Goal: Information Seeking & Learning: Learn about a topic

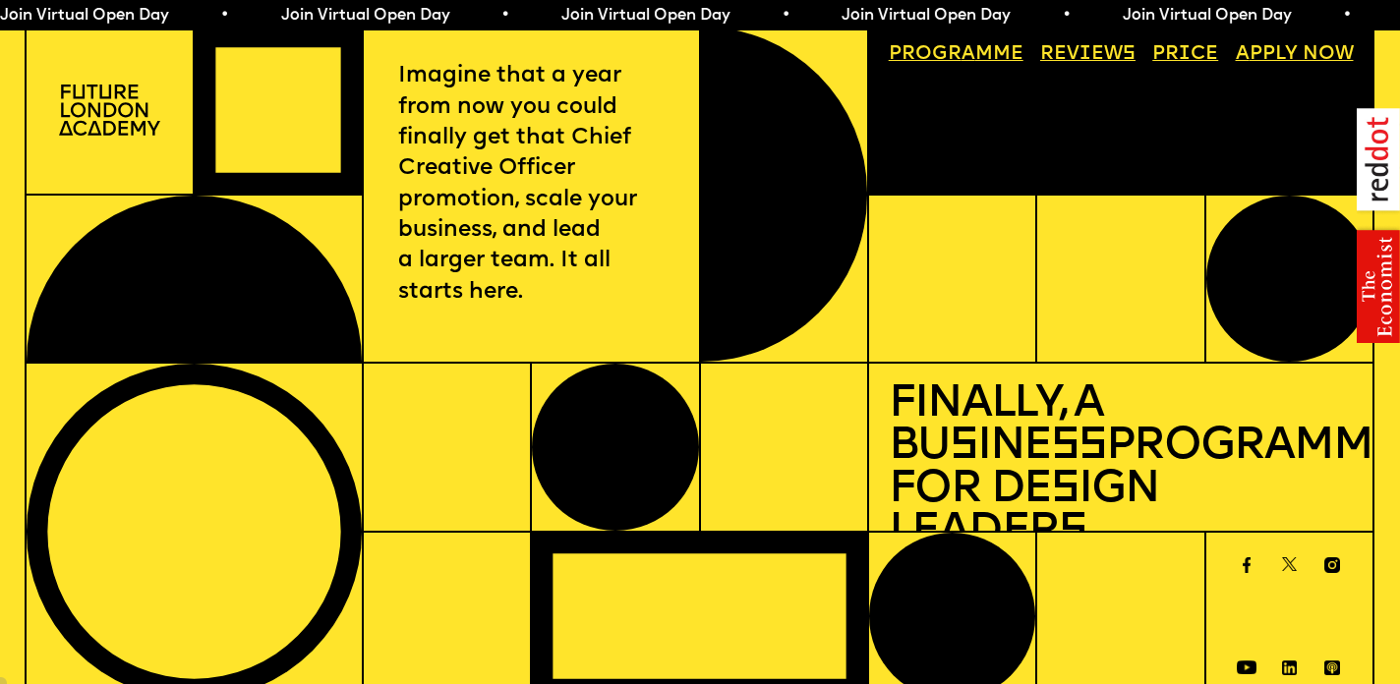
click at [1185, 56] on link "Price" at bounding box center [1185, 55] width 86 height 38
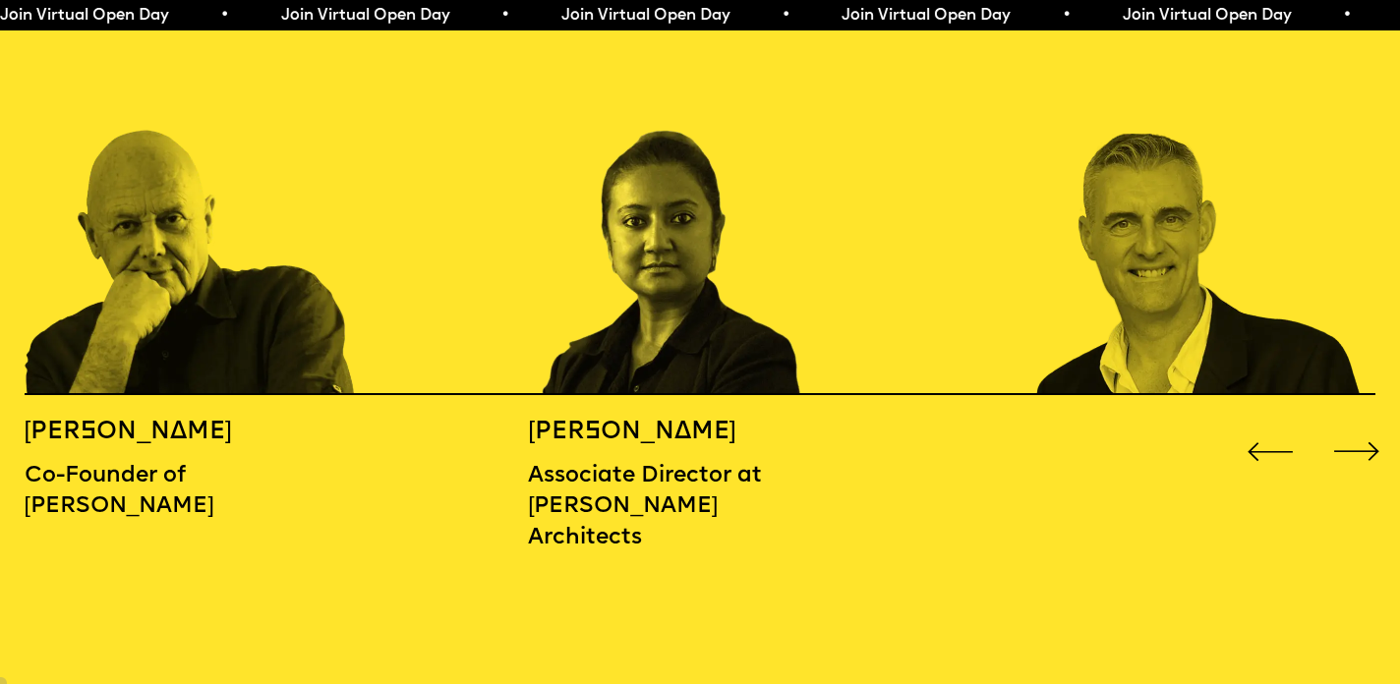
scroll to position [2203, 0]
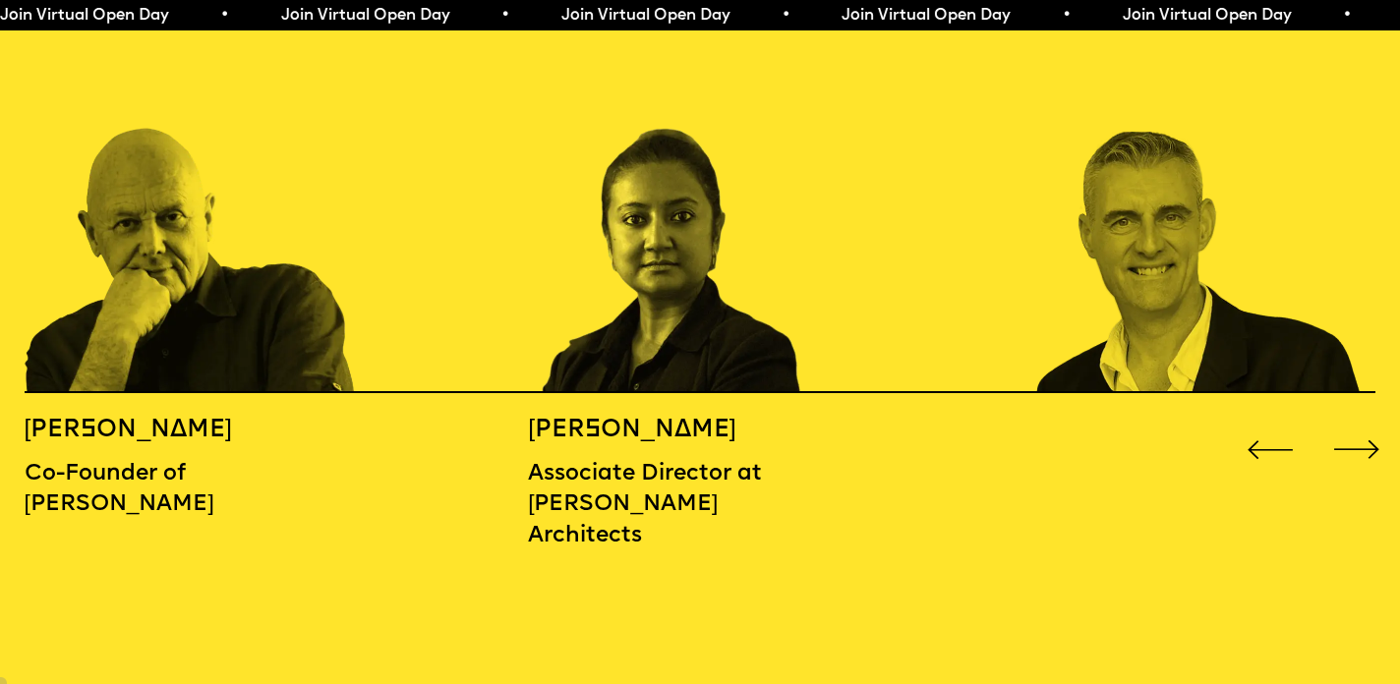
click at [1365, 422] on div "Next slide" at bounding box center [1356, 450] width 56 height 56
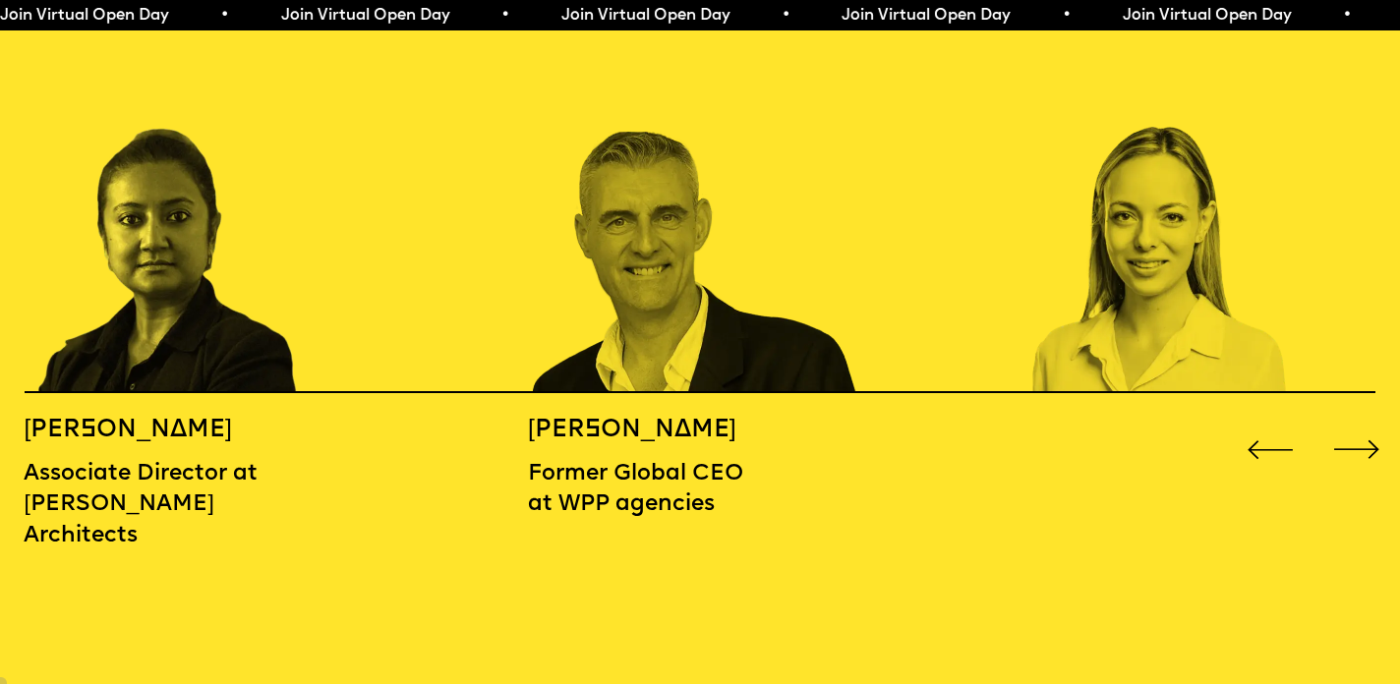
click at [1365, 422] on div "Next slide" at bounding box center [1356, 450] width 56 height 56
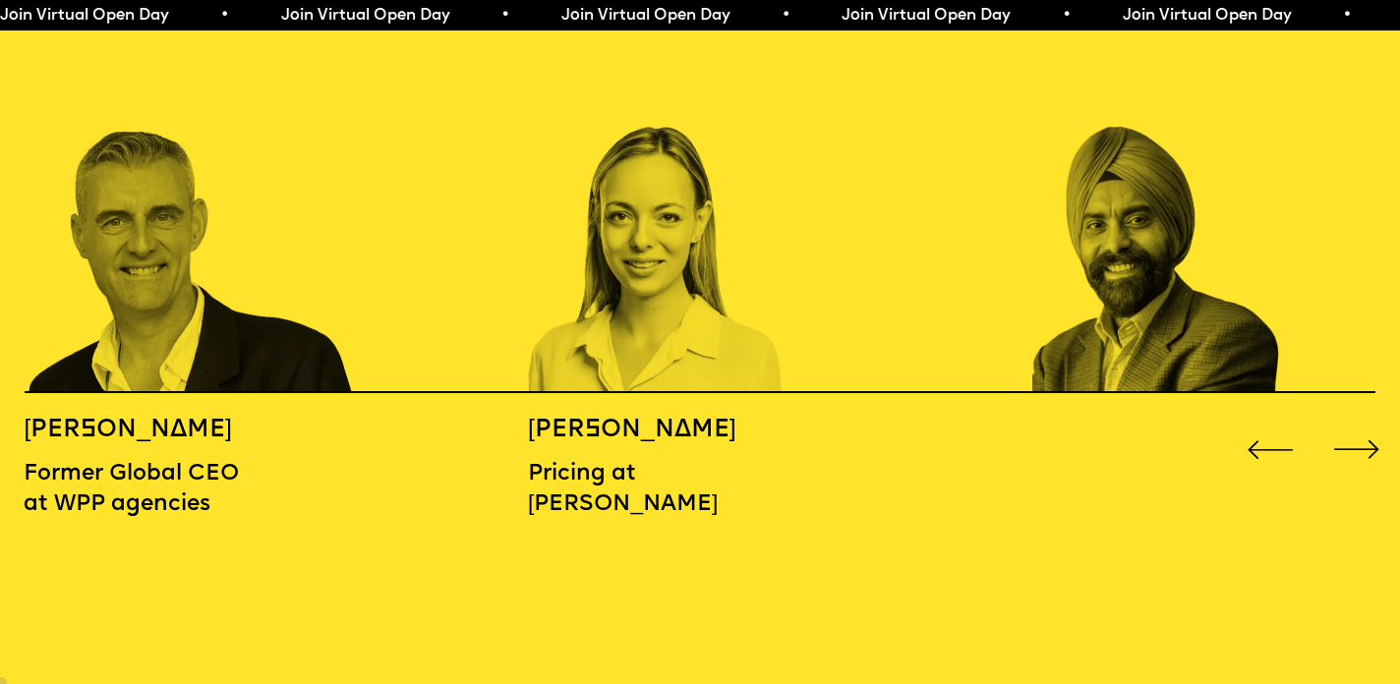
click at [1365, 422] on div "Next slide" at bounding box center [1356, 450] width 56 height 56
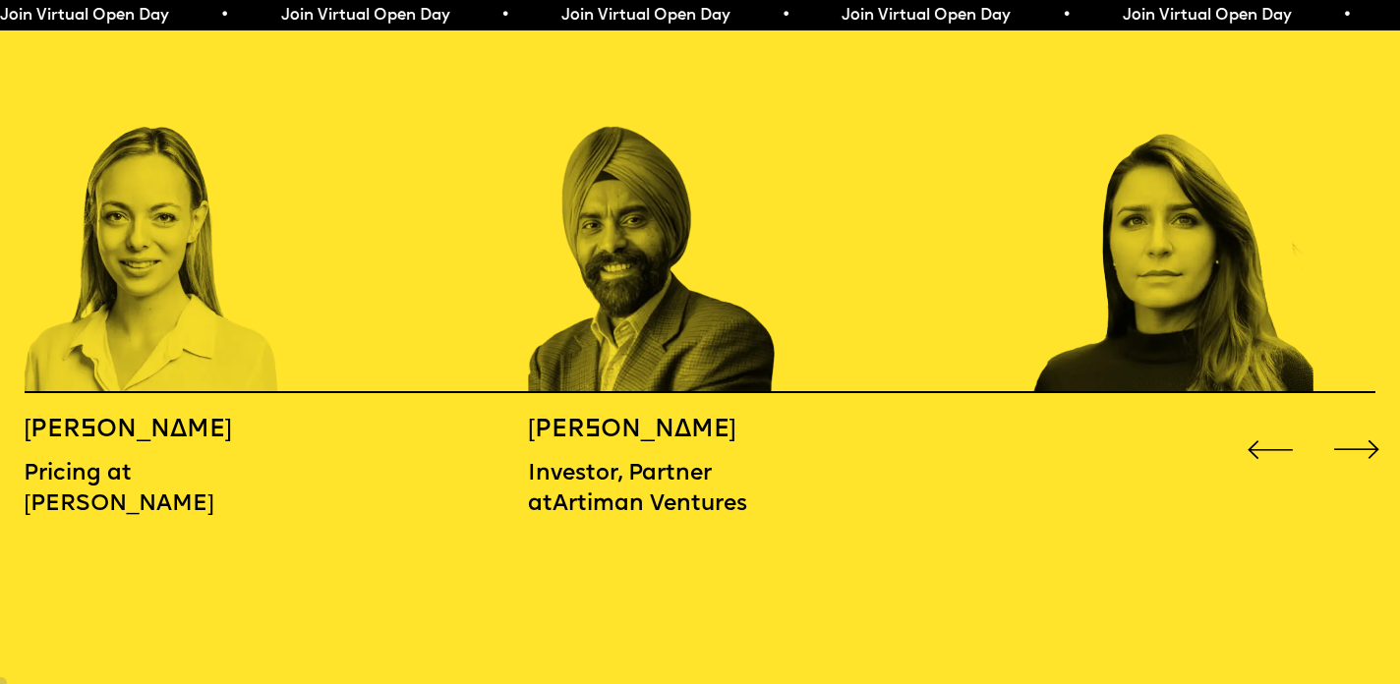
click at [1365, 422] on div "Next slide" at bounding box center [1356, 450] width 56 height 56
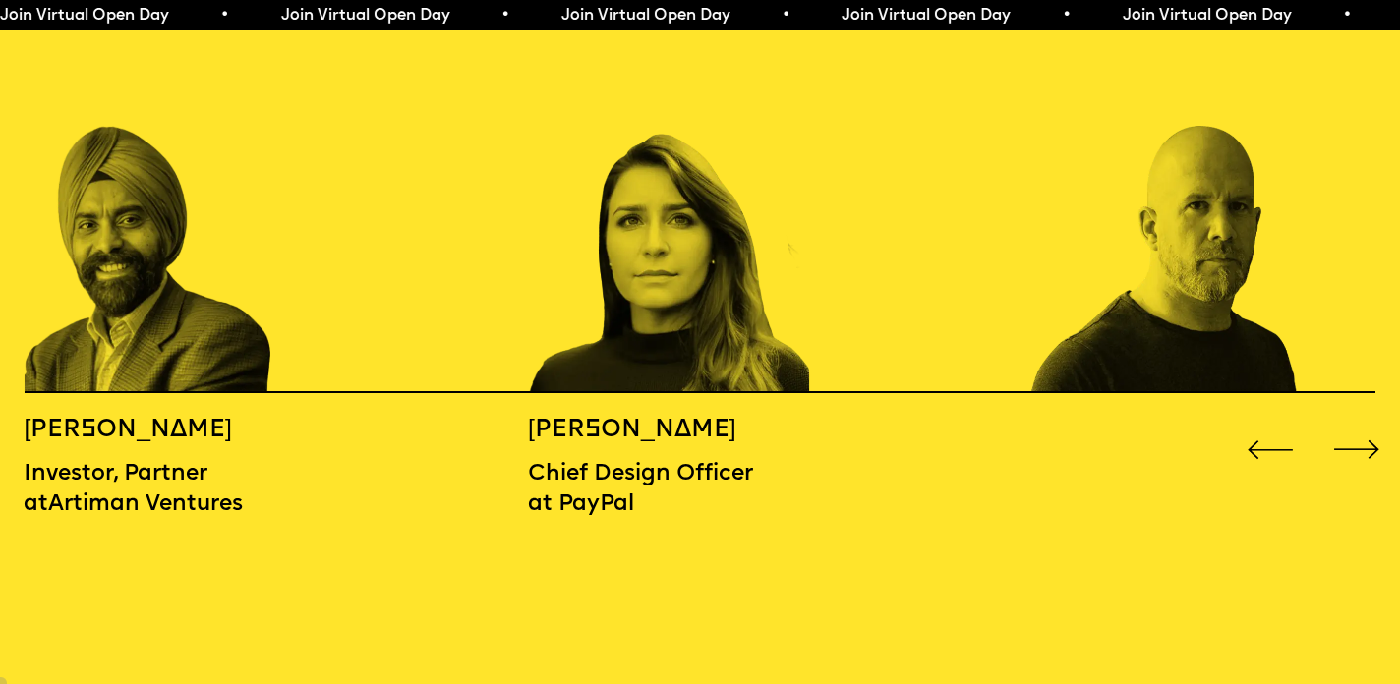
click at [1365, 422] on div "Next slide" at bounding box center [1356, 450] width 56 height 56
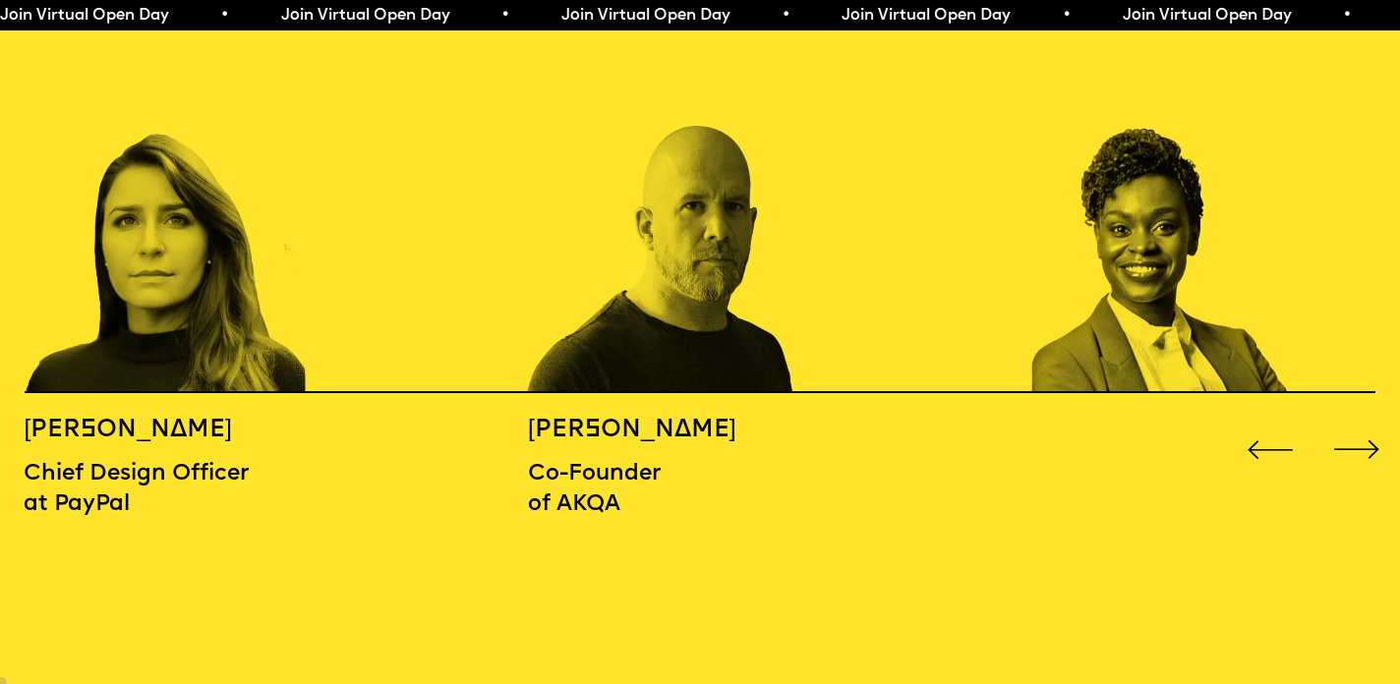
click at [1365, 422] on div "Next slide" at bounding box center [1356, 450] width 56 height 56
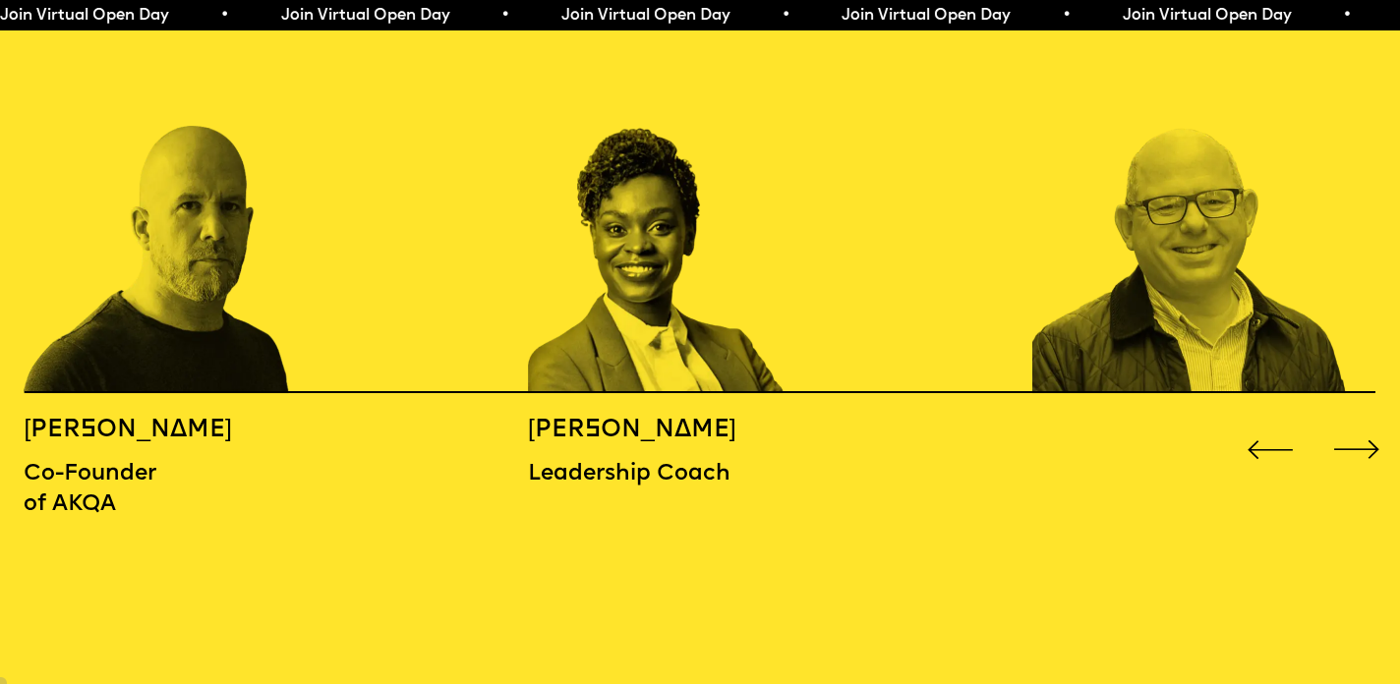
click at [1365, 422] on div "Next slide" at bounding box center [1356, 450] width 56 height 56
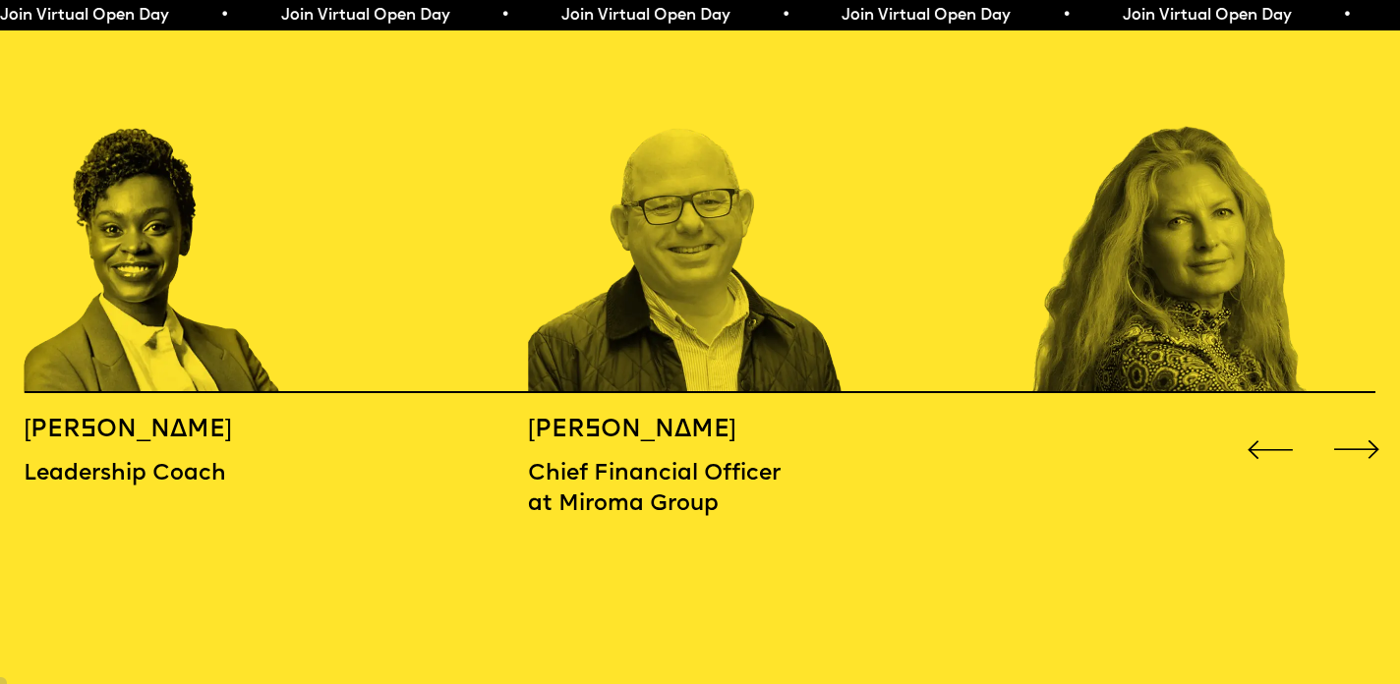
click at [1365, 422] on div "Next slide" at bounding box center [1356, 450] width 56 height 56
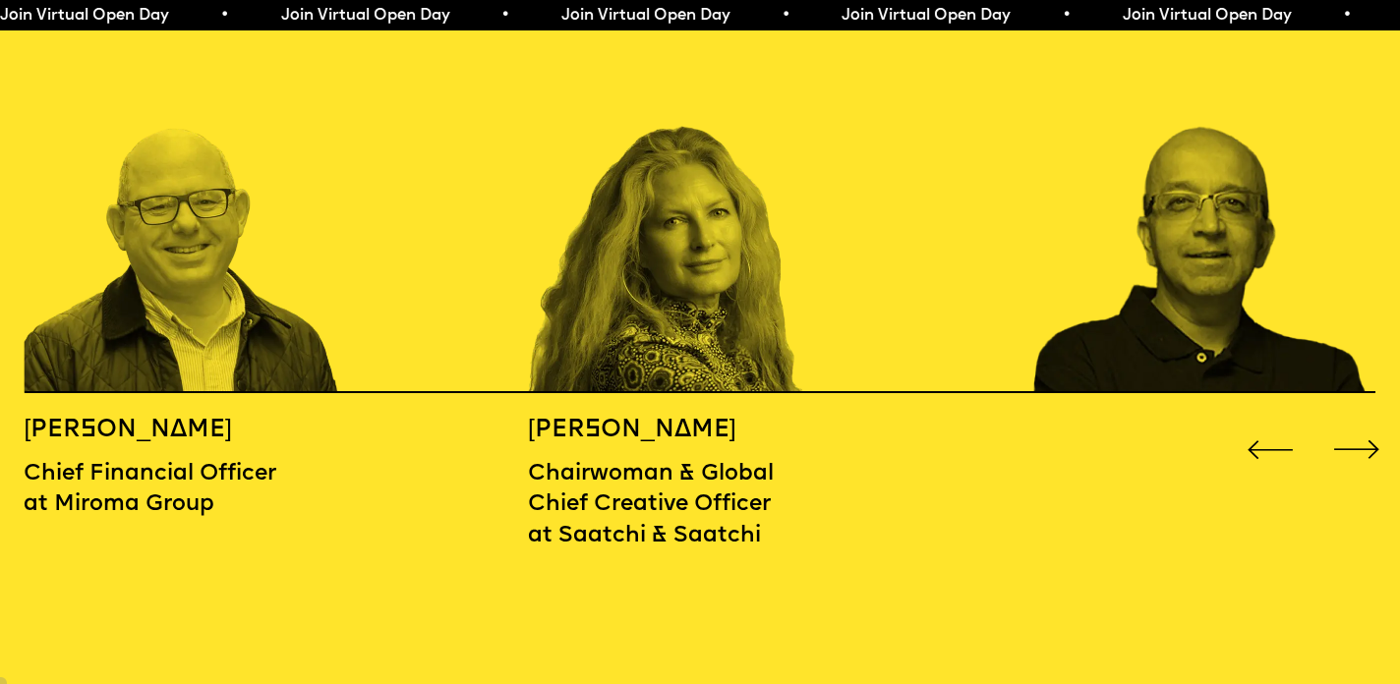
click at [1365, 422] on div "Next slide" at bounding box center [1356, 450] width 56 height 56
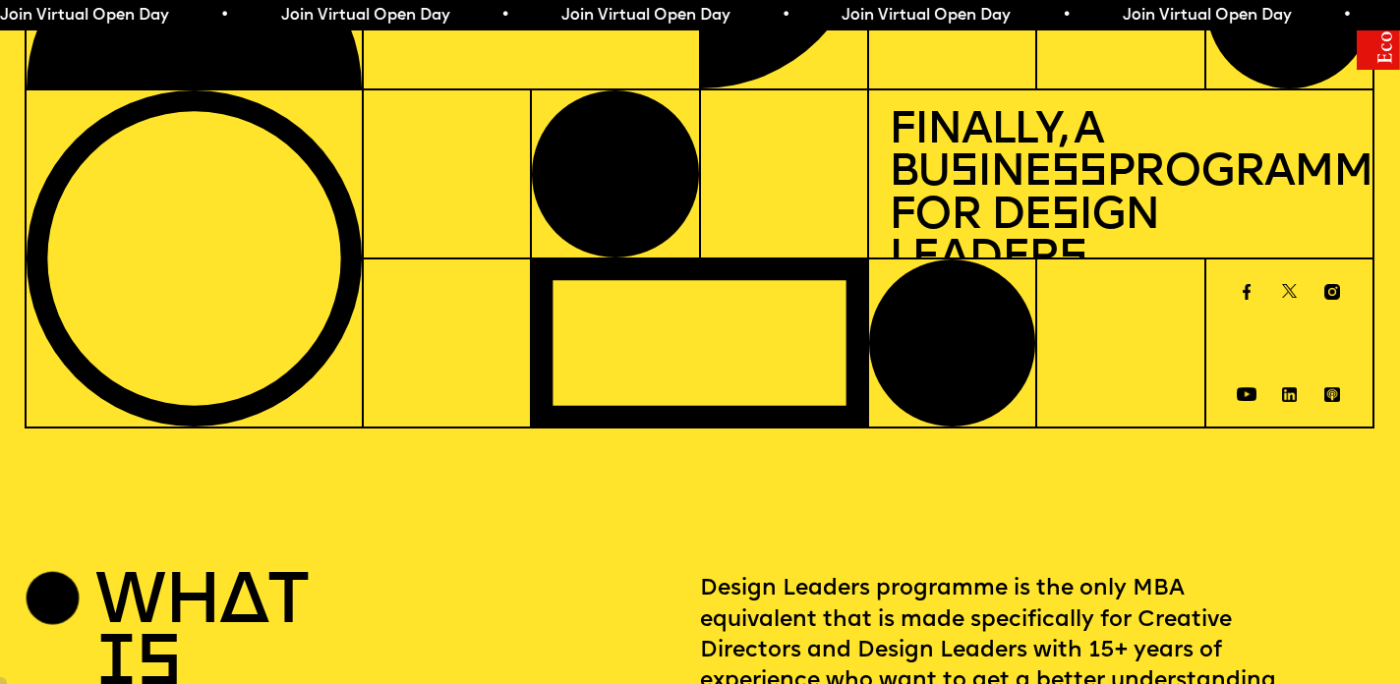
scroll to position [0, 0]
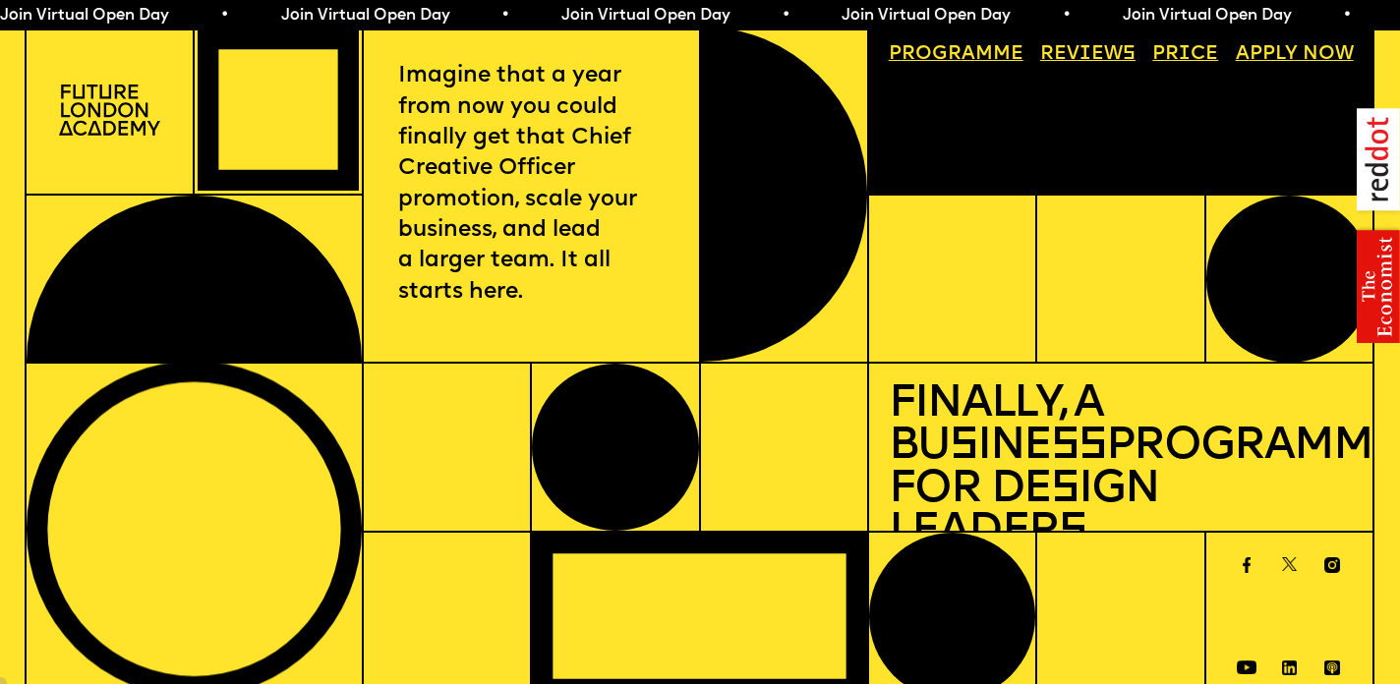
click at [966, 47] on span "a" at bounding box center [968, 54] width 14 height 20
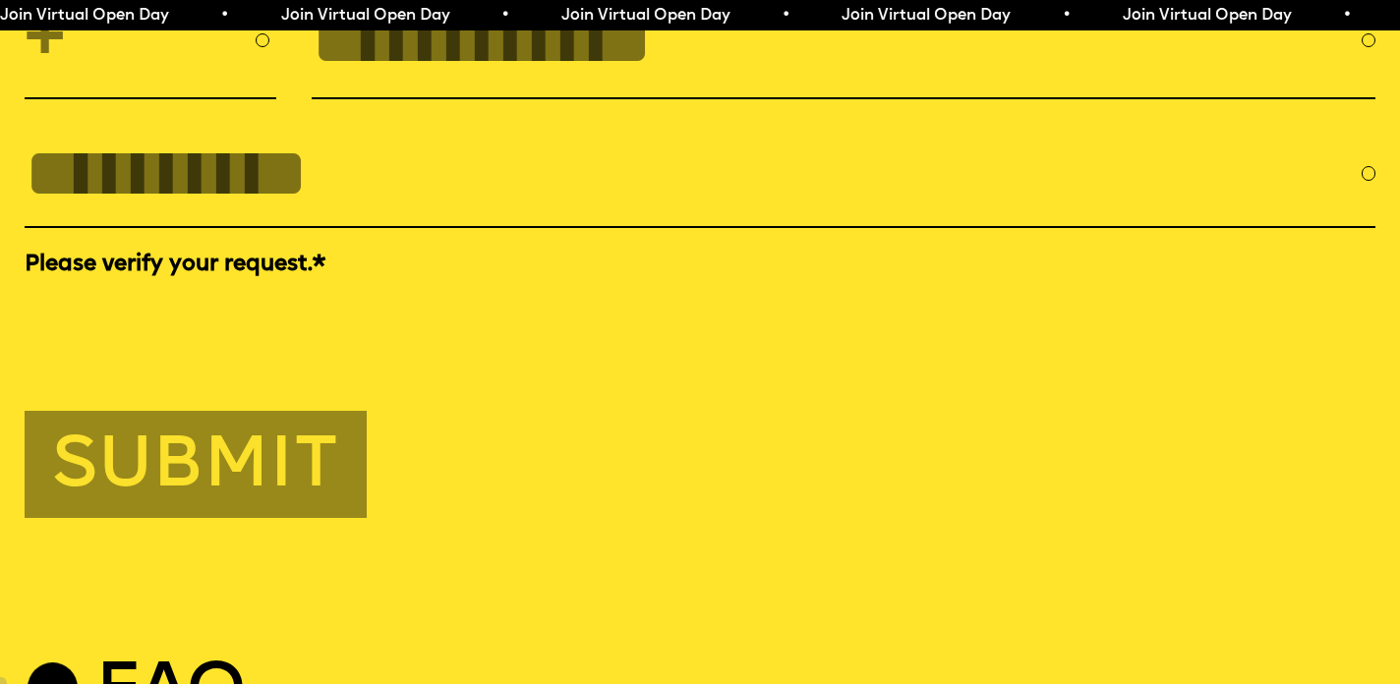
scroll to position [6650, 0]
